Goal: Find specific page/section: Find specific page/section

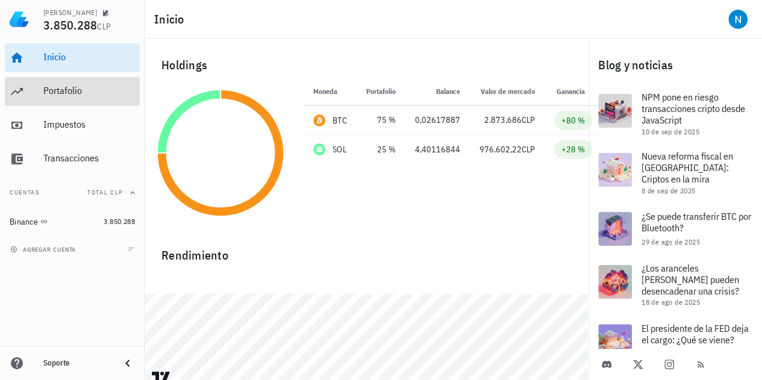
click at [69, 93] on div "Portafolio" at bounding box center [89, 90] width 92 height 11
